Goal: Book appointment/travel/reservation

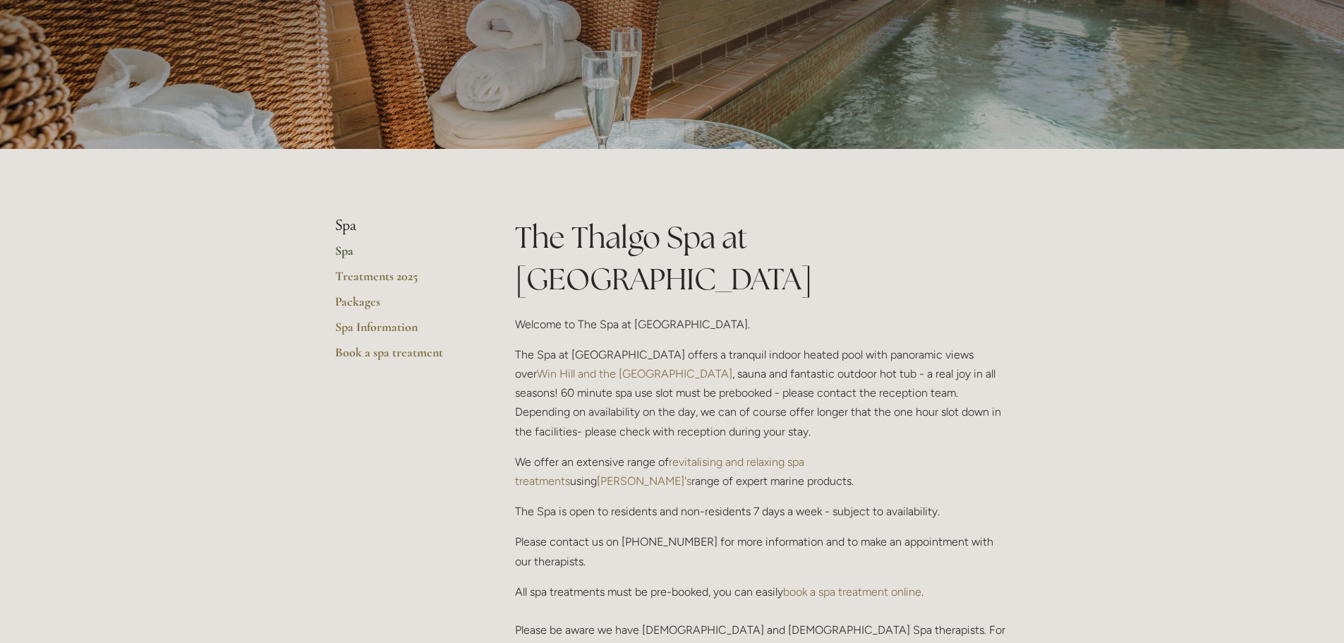
scroll to position [282, 0]
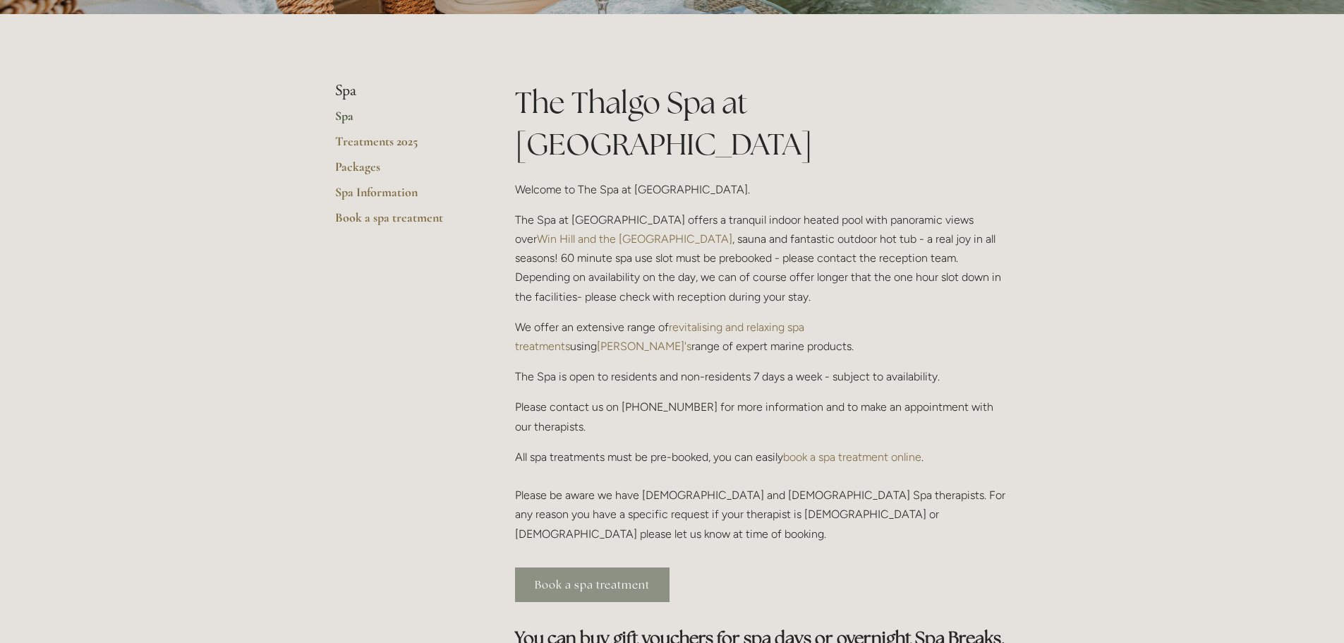
click at [555, 567] on link "Book a spa treatment" at bounding box center [592, 584] width 154 height 35
click at [345, 166] on link "Packages" at bounding box center [402, 171] width 135 height 25
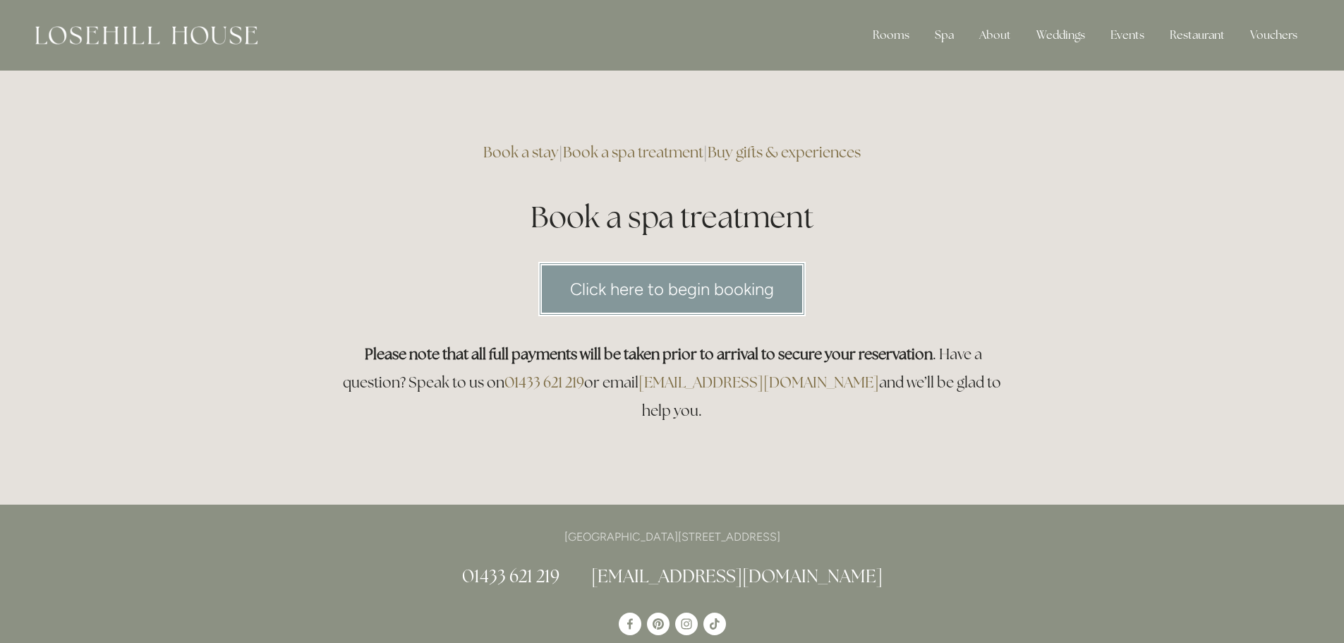
click at [662, 292] on link "Click here to begin booking" at bounding box center [671, 289] width 267 height 54
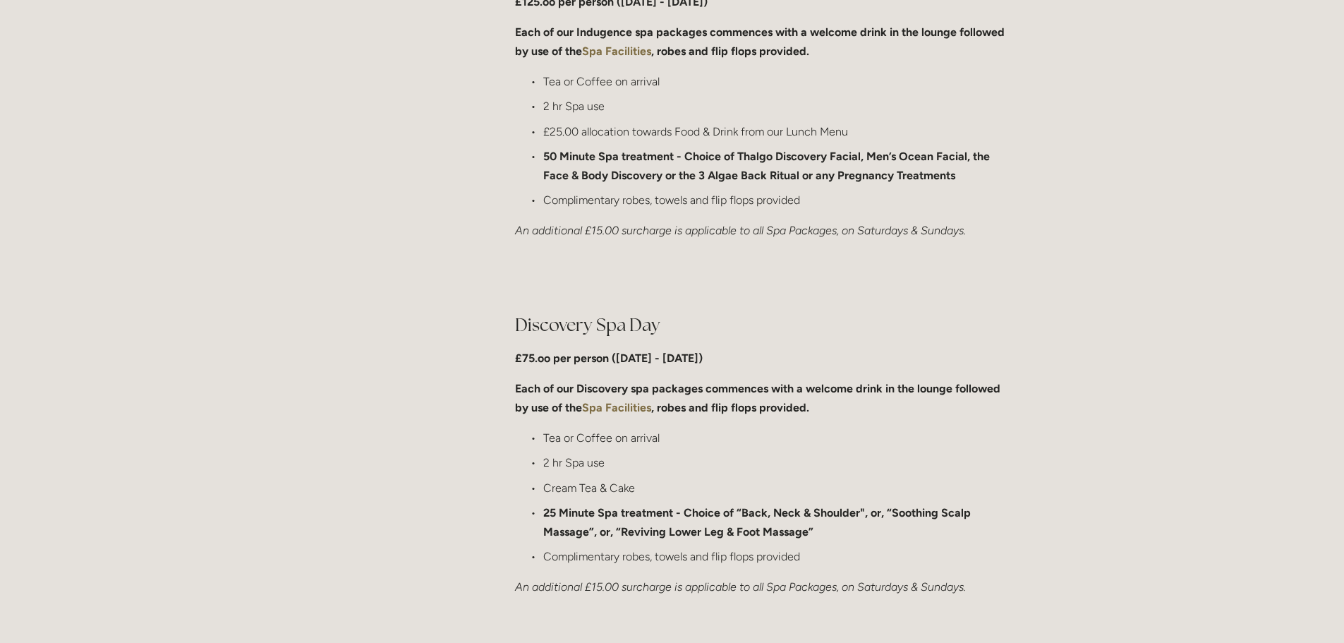
scroll to position [635, 0]
